Goal: Check status

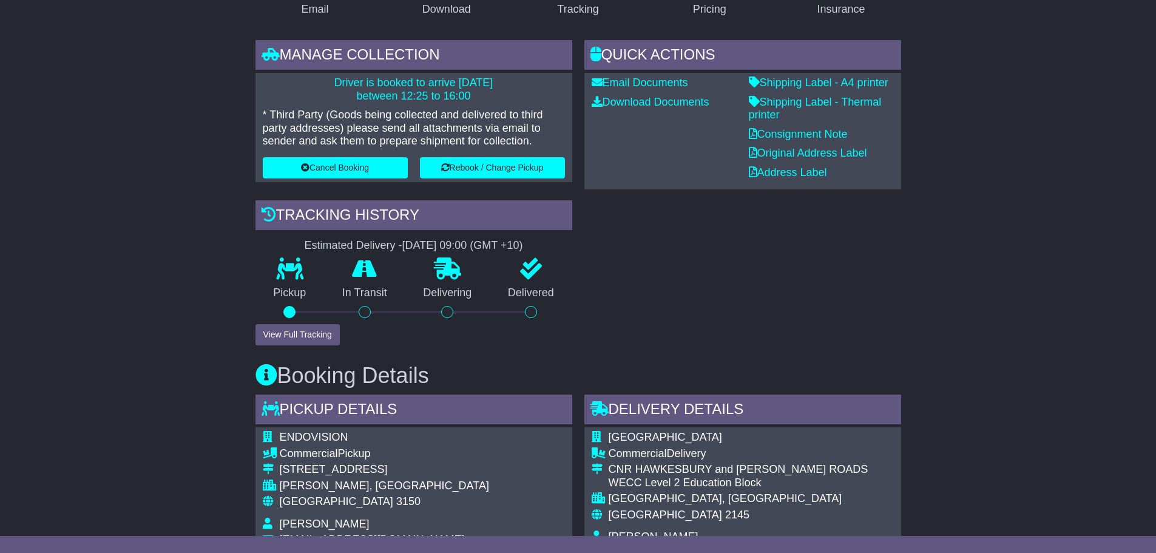
scroll to position [243, 0]
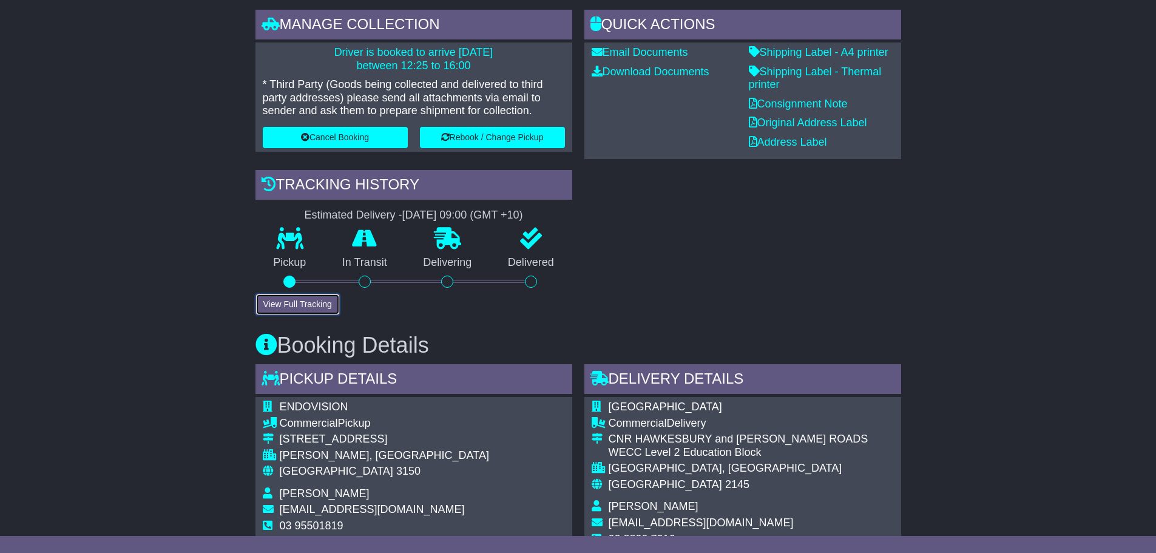
click at [299, 305] on button "View Full Tracking" at bounding box center [297, 304] width 84 height 21
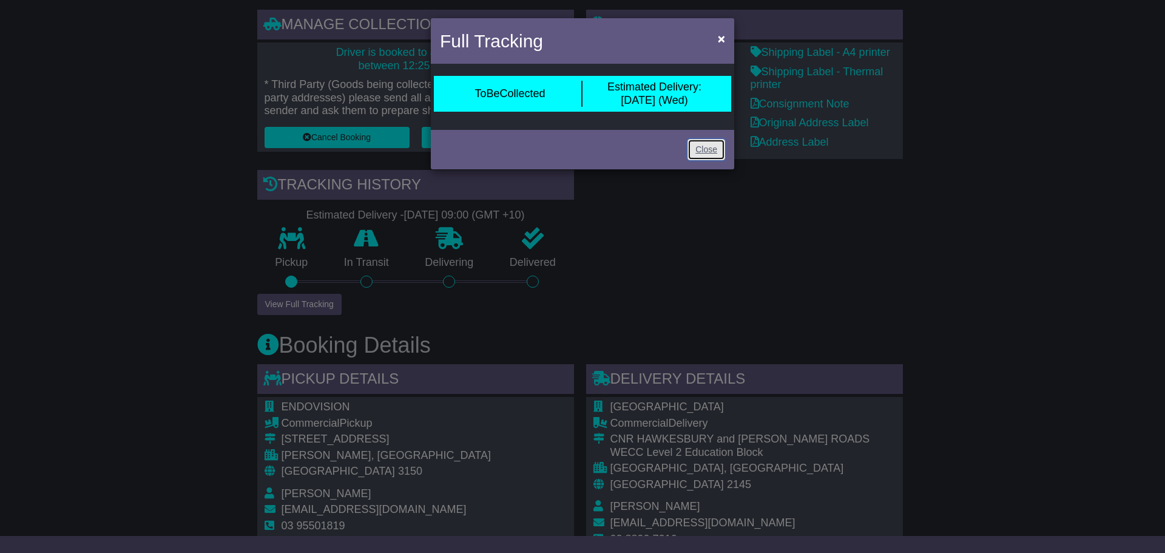
click at [701, 144] on link "Close" at bounding box center [706, 149] width 38 height 21
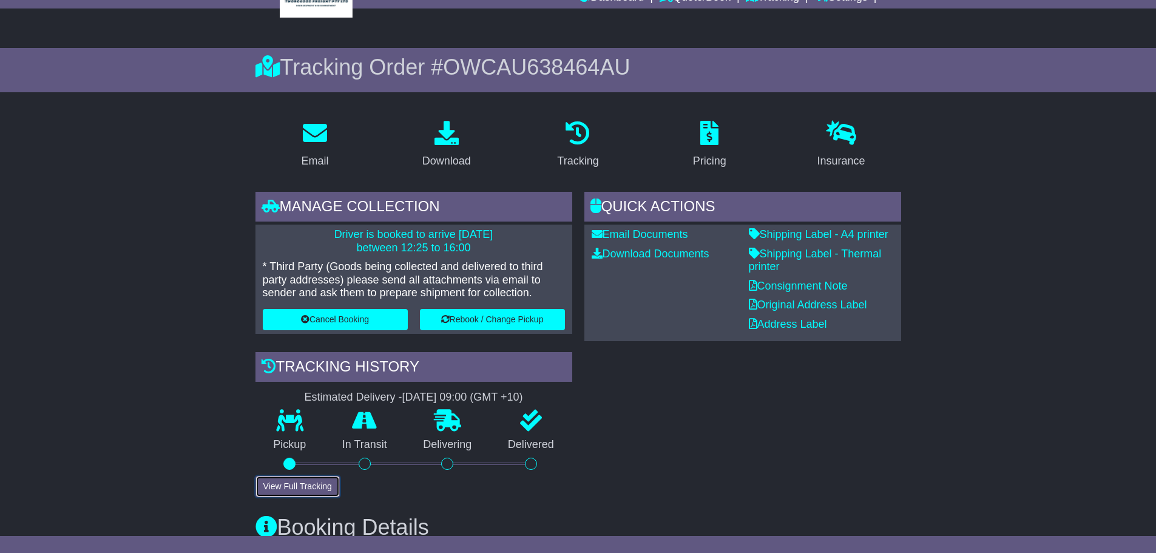
scroll to position [0, 0]
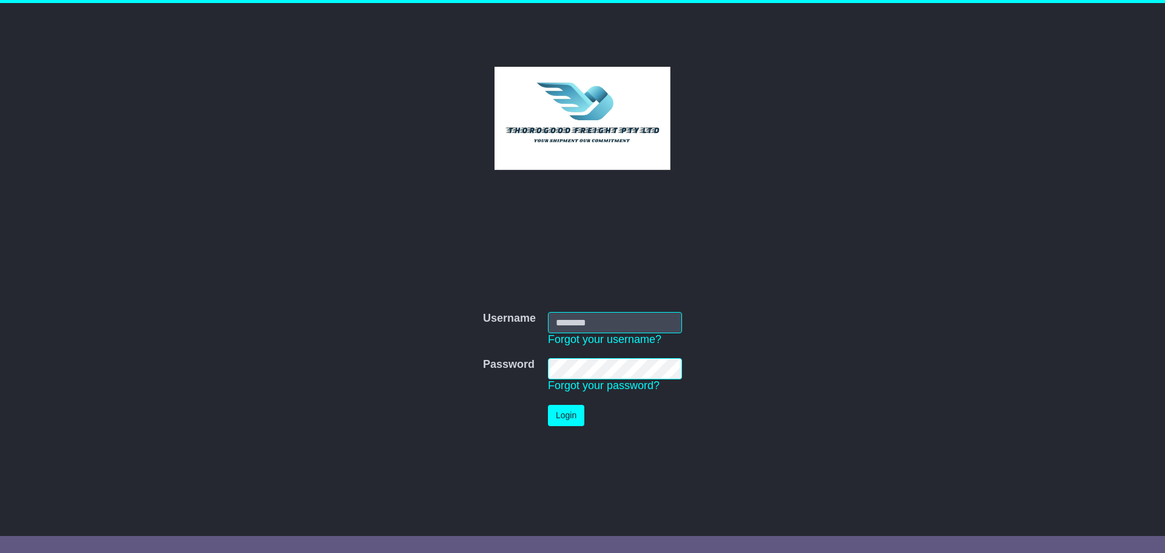
type input "****"
click at [569, 411] on button "Login" at bounding box center [566, 415] width 36 height 21
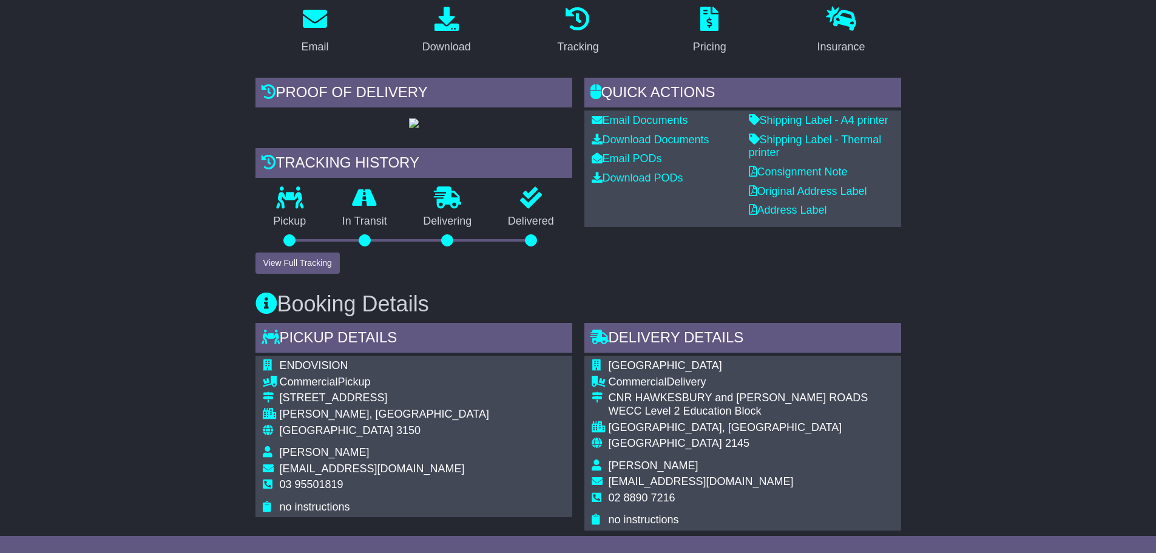
scroll to position [243, 0]
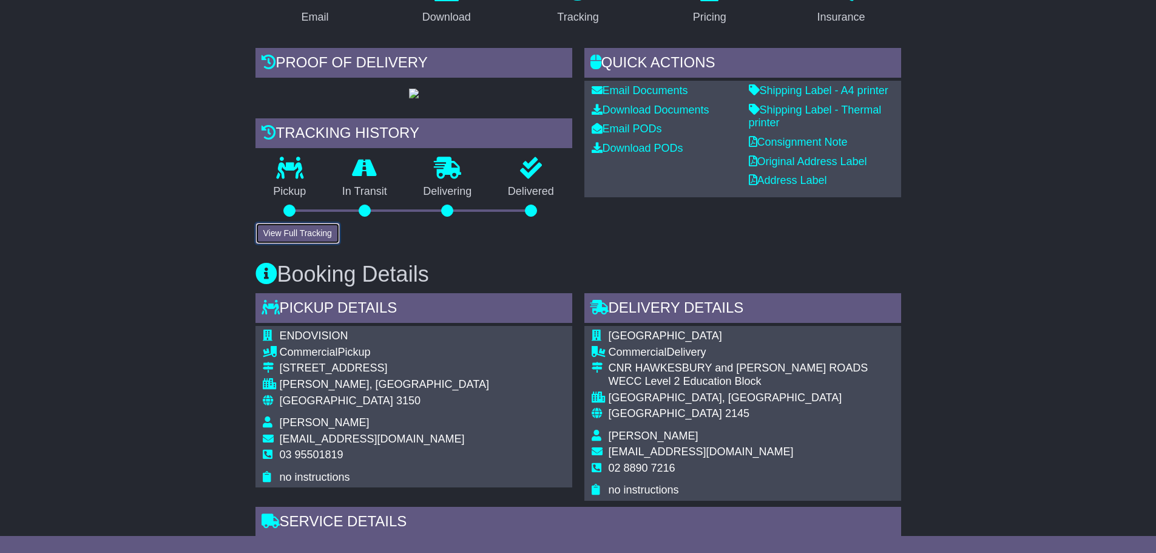
click at [325, 244] on button "View Full Tracking" at bounding box center [297, 233] width 84 height 21
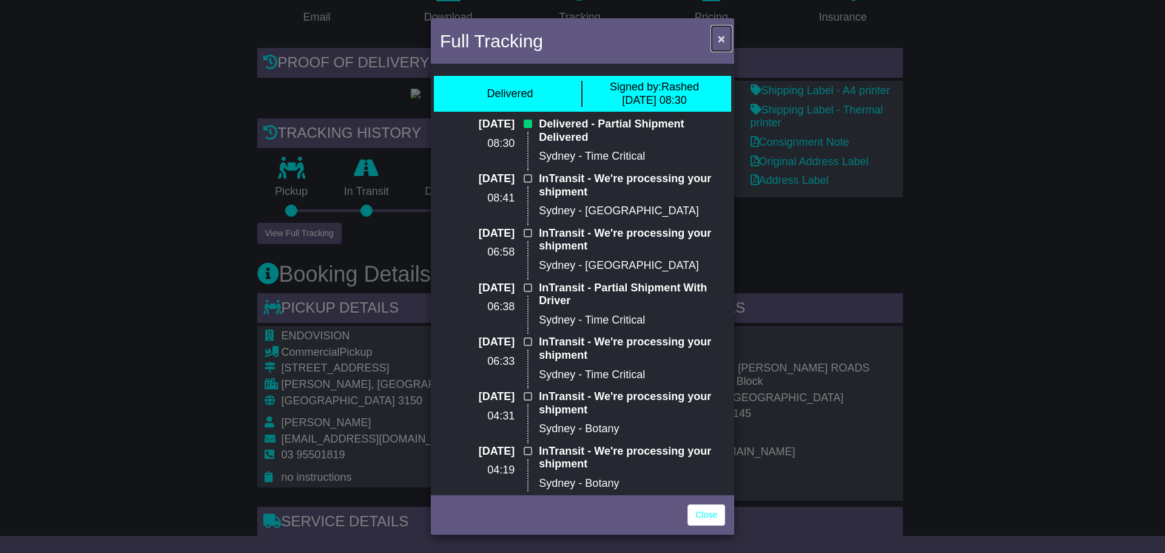
click at [723, 39] on span "×" at bounding box center [721, 39] width 7 height 14
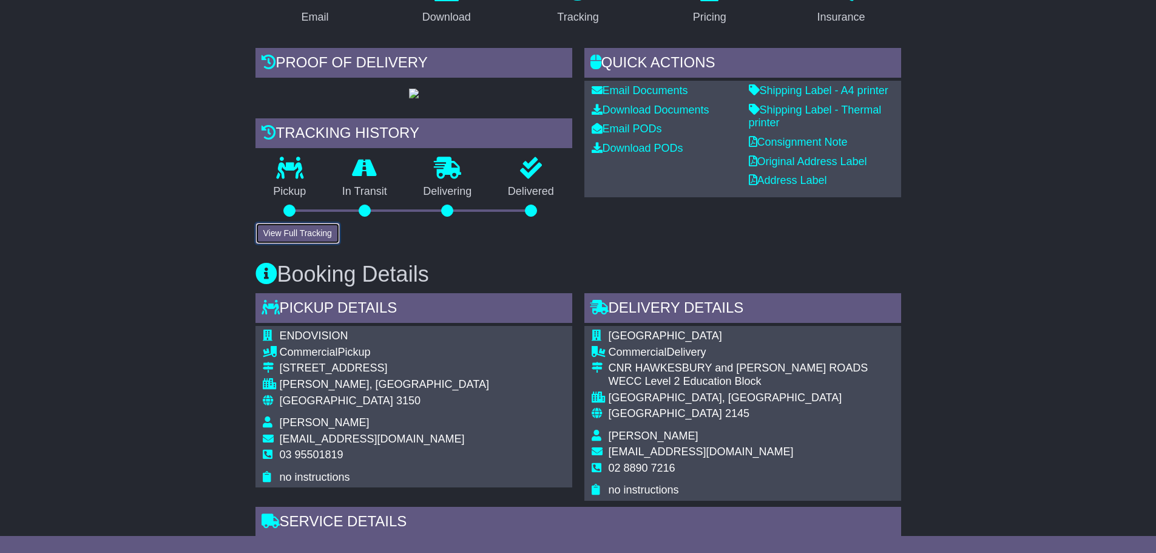
click at [315, 244] on button "View Full Tracking" at bounding box center [297, 233] width 84 height 21
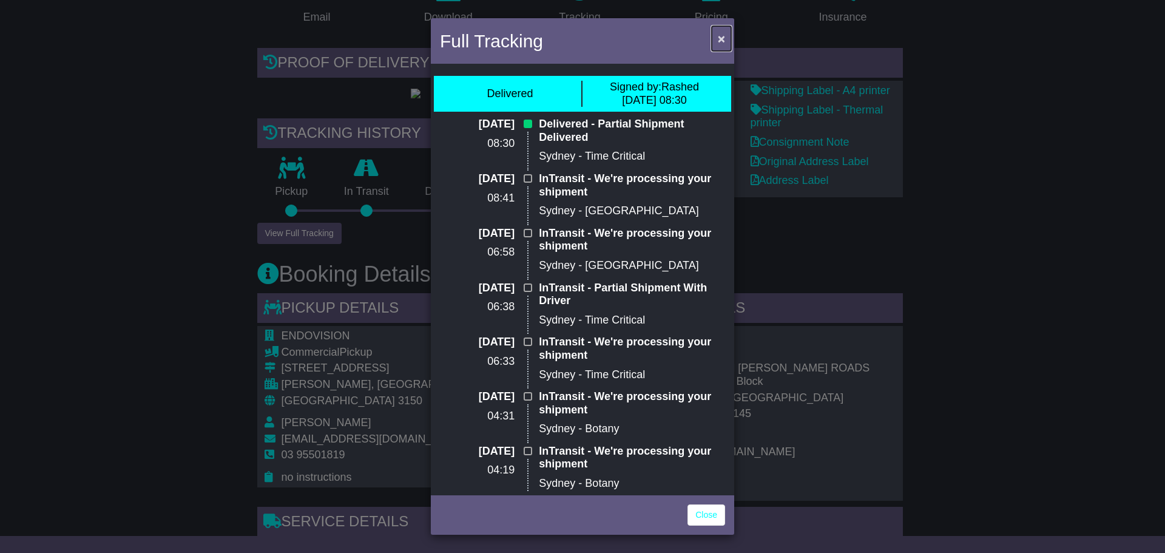
click at [718, 36] on span "×" at bounding box center [721, 39] width 7 height 14
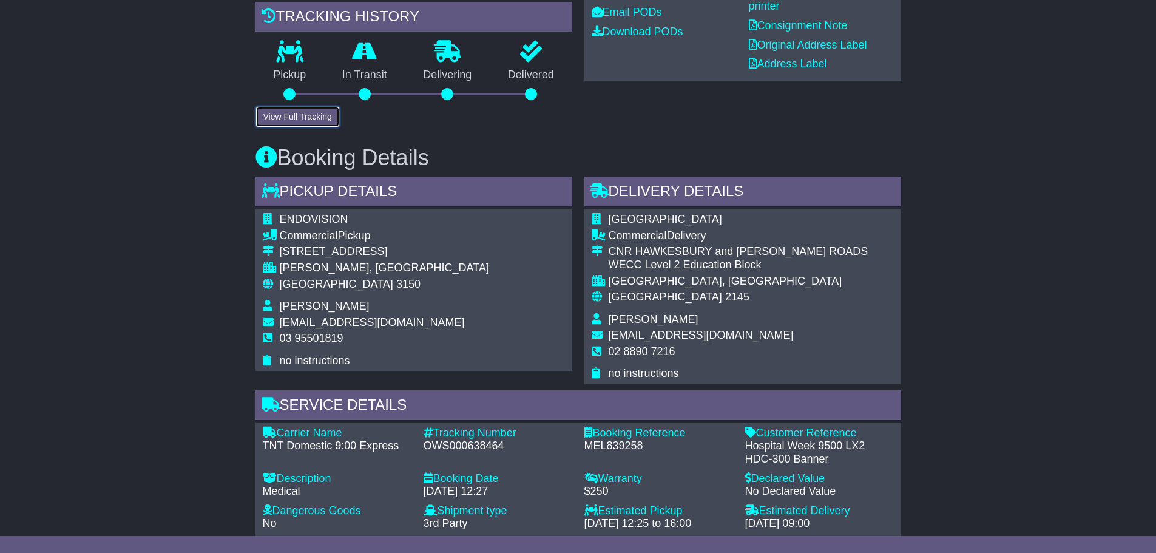
scroll to position [364, 0]
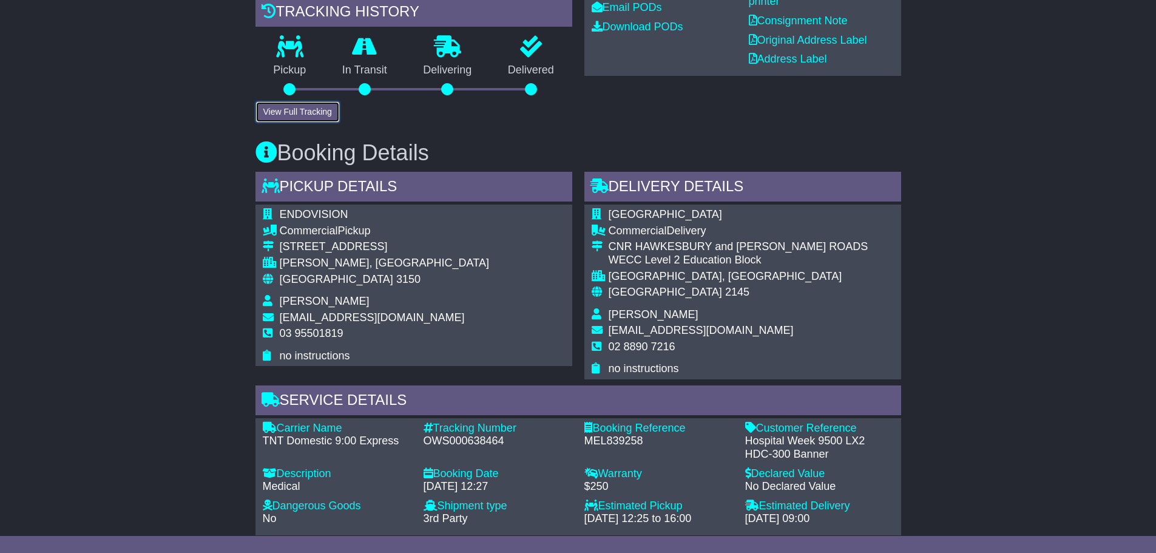
click at [302, 123] on button "View Full Tracking" at bounding box center [297, 111] width 84 height 21
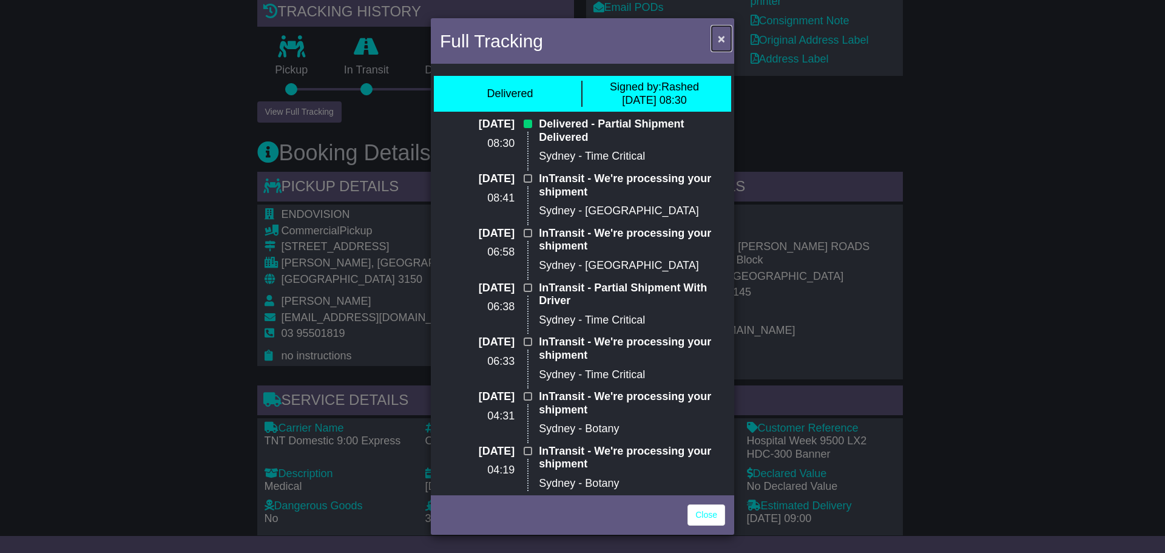
click at [722, 36] on span "×" at bounding box center [721, 39] width 7 height 14
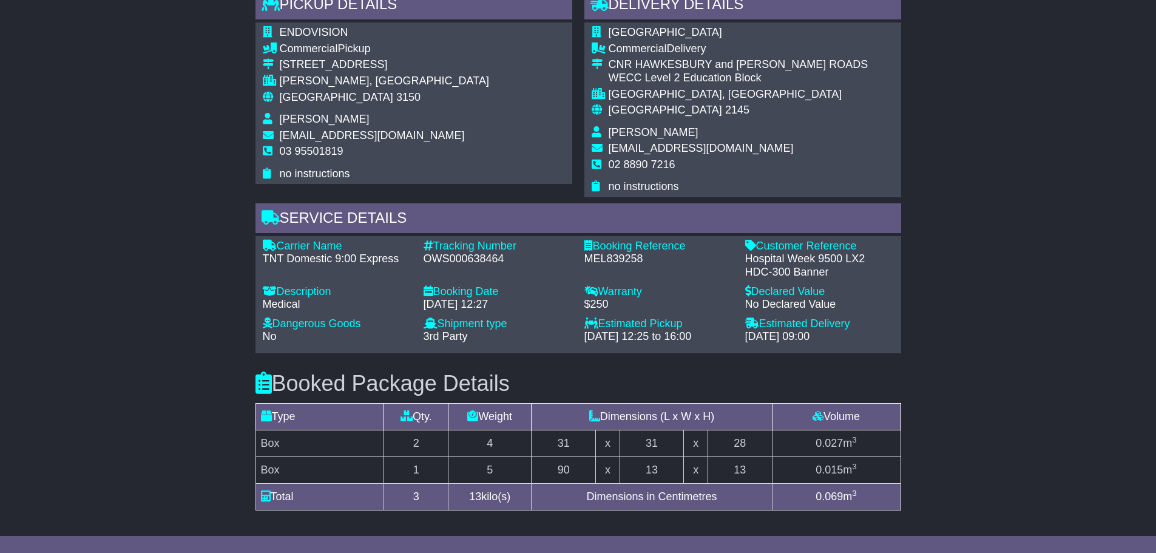
scroll to position [607, 0]
